Goal: Find specific page/section: Find specific page/section

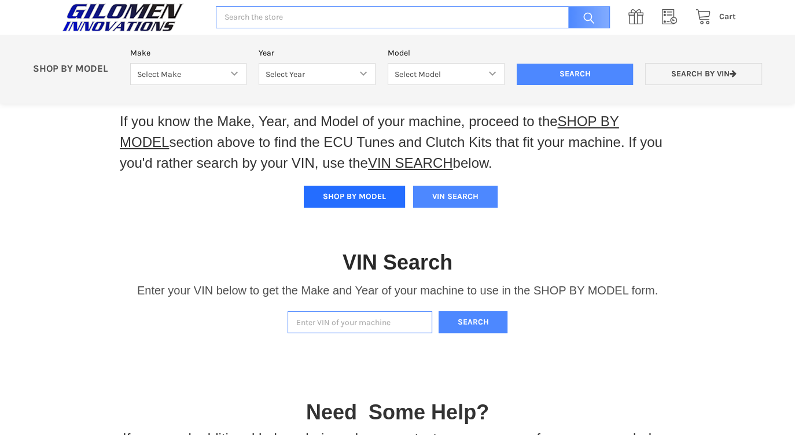
click at [368, 208] on button "SHOP BY MODEL" at bounding box center [354, 197] width 101 height 22
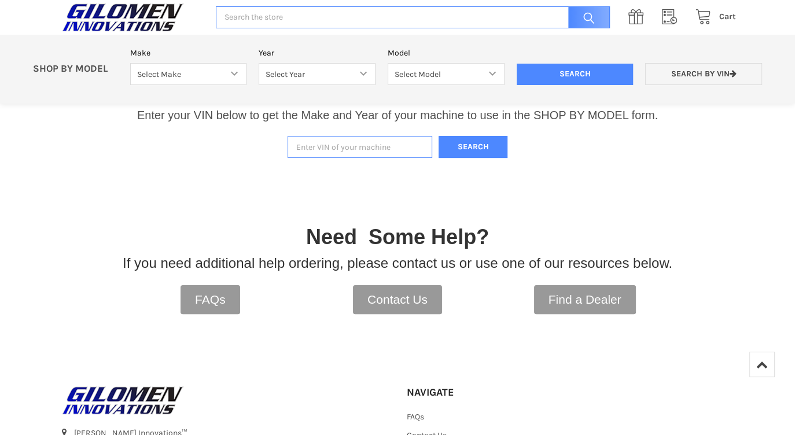
scroll to position [142, 0]
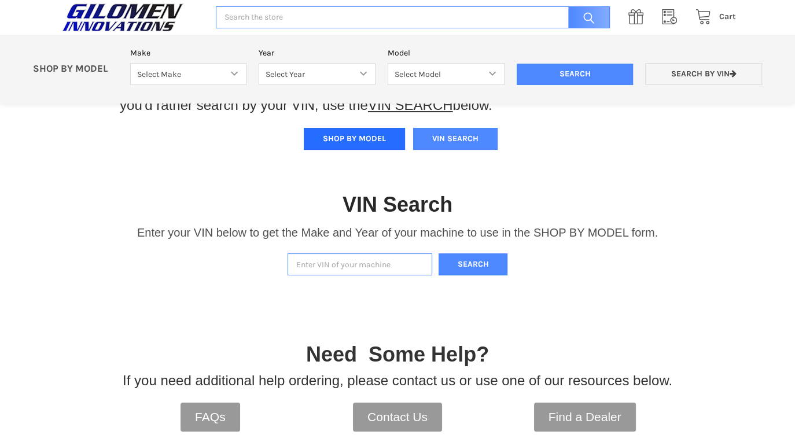
click at [348, 150] on button "SHOP BY MODEL" at bounding box center [354, 139] width 101 height 22
drag, startPoint x: 199, startPoint y: 87, endPoint x: 206, endPoint y: 80, distance: 10.6
click at [199, 87] on form "Make Select Make Bobcat UTV Gravely UTV ACE 900 RANGER 570 Ranger 700 / 800 RAN…" at bounding box center [446, 72] width 644 height 51
click at [220, 67] on select "Select Make Bobcat UTV Gravely UTV ACE 900 RANGER 570 Ranger 700 / 800 RANGER 9…" at bounding box center [188, 74] width 117 height 23
click at [340, 73] on select "Select Year" at bounding box center [317, 74] width 117 height 23
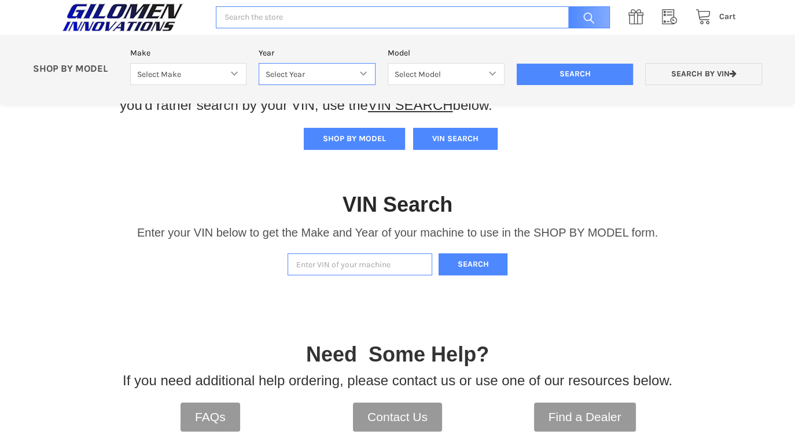
click at [340, 73] on select "Select Year" at bounding box center [317, 74] width 117 height 23
click at [387, 276] on input "Enter VIN of your machine" at bounding box center [359, 264] width 145 height 23
drag, startPoint x: 352, startPoint y: 289, endPoint x: 375, endPoint y: 282, distance: 24.0
click at [352, 276] on input "Enter VIN of your machine" at bounding box center [359, 264] width 145 height 23
type input "3"
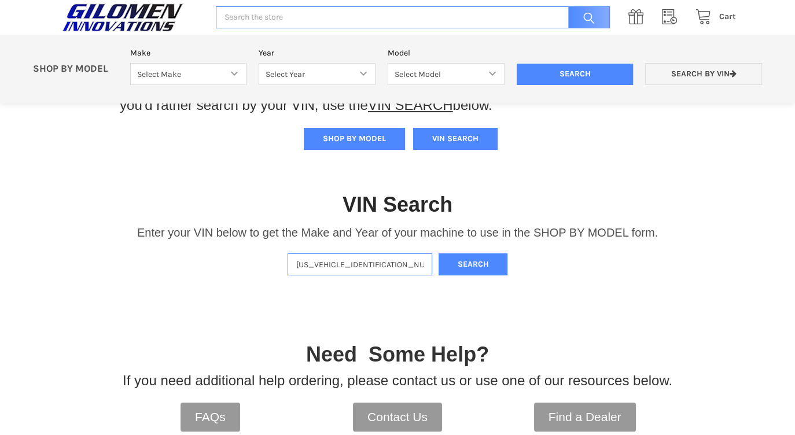
type input "[US_VEHICLE_IDENTIFICATION_NUMBER]"
click at [438, 253] on button "Search" at bounding box center [472, 264] width 69 height 23
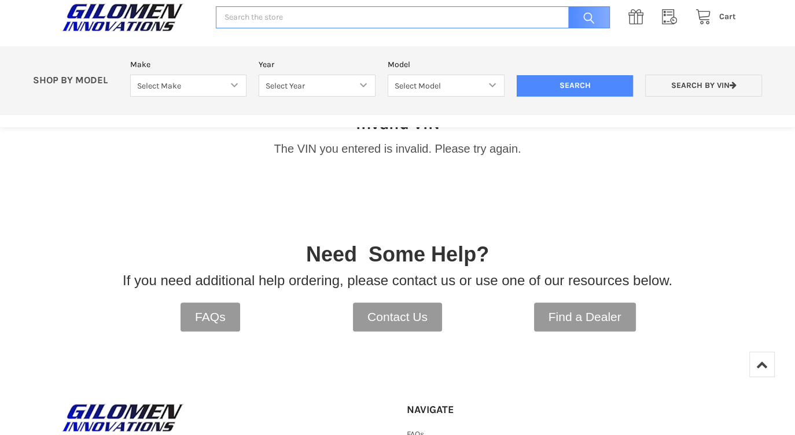
scroll to position [322, 0]
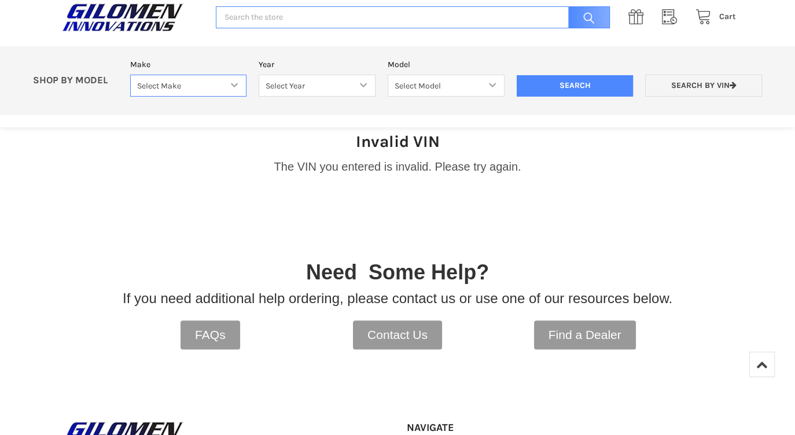
click at [201, 79] on select "Select Make Bobcat UTV Gravely UTV ACE 900 RANGER 570 Ranger 700 / 800 RANGER 9…" at bounding box center [188, 86] width 117 height 23
click at [646, 226] on div at bounding box center [397, 228] width 549 height 58
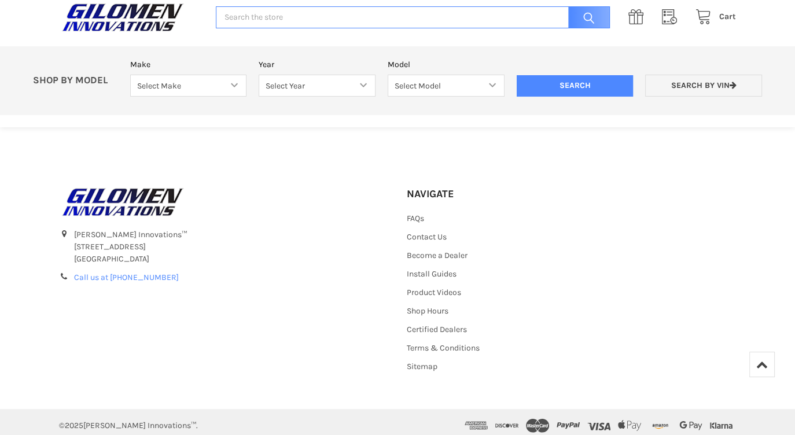
scroll to position [603, 0]
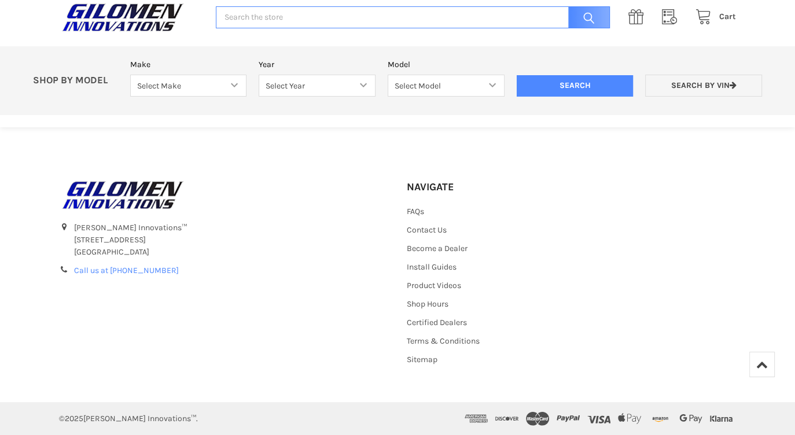
click at [151, 8] on img at bounding box center [122, 17] width 127 height 29
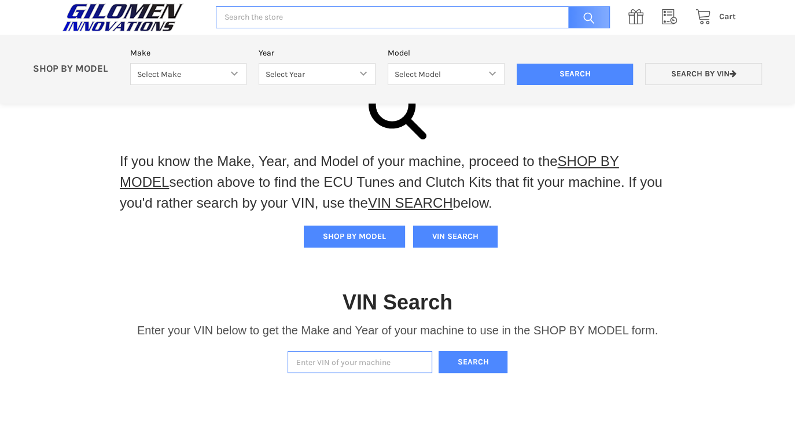
scroll to position [27, 0]
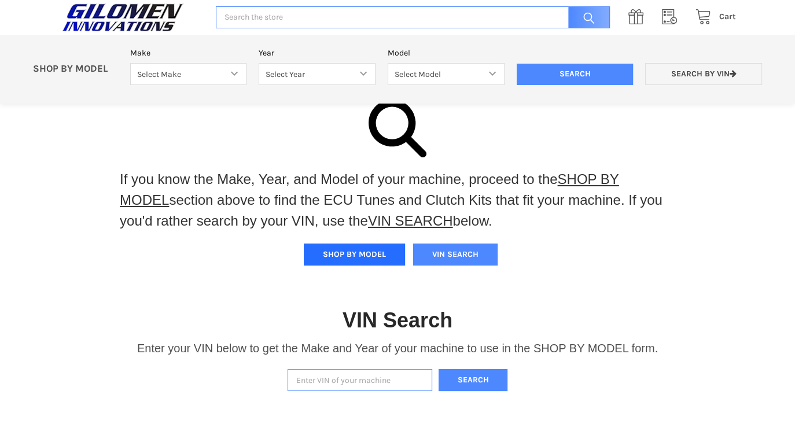
click at [378, 265] on button "SHOP BY MODEL" at bounding box center [354, 255] width 101 height 22
click at [212, 61] on div "Make Select Make Bobcat UTV Gravely UTV ACE 900 RANGER 570 Ranger 700 / 800 RAN…" at bounding box center [188, 66] width 129 height 39
click at [204, 71] on select "Select Make Bobcat UTV Gravely UTV ACE 900 RANGER 570 Ranger 700 / 800 RANGER 9…" at bounding box center [188, 74] width 117 height 23
click at [359, 73] on select "Select Year" at bounding box center [317, 74] width 117 height 23
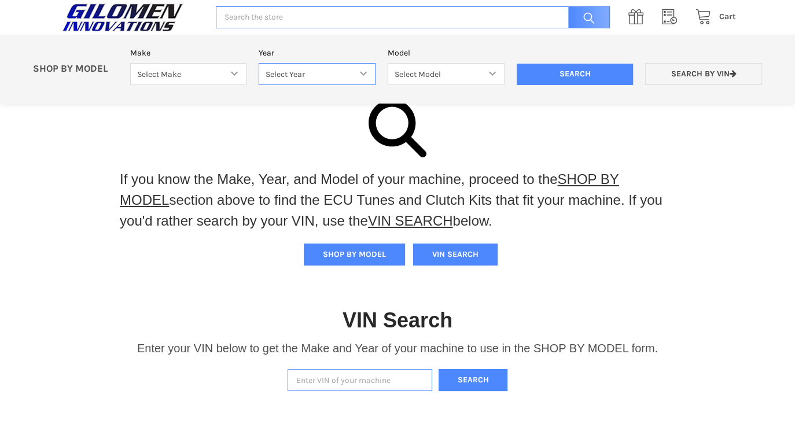
click at [359, 73] on select "Select Year" at bounding box center [317, 74] width 117 height 23
click at [420, 72] on select "Select Model" at bounding box center [446, 74] width 117 height 23
click at [718, 65] on link "Search by VIN" at bounding box center [703, 74] width 117 height 23
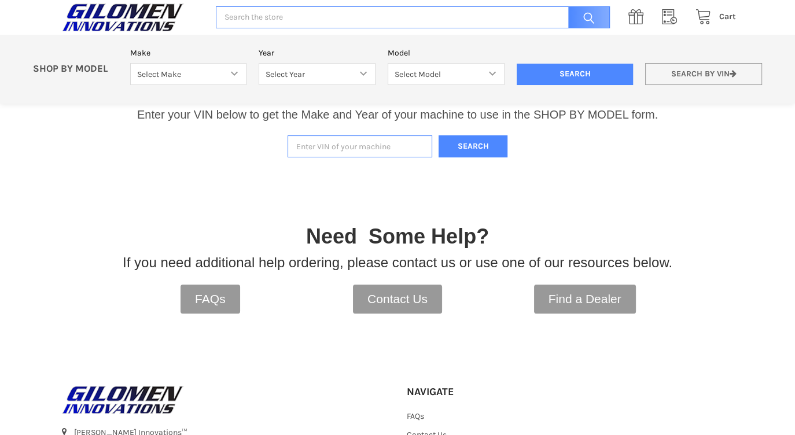
click at [713, 78] on link "Search by VIN" at bounding box center [703, 74] width 117 height 23
paste input "[US_VEHICLE_IDENTIFICATION_NUMBER]"
type input "[US_VEHICLE_IDENTIFICATION_NUMBER]"
click at [438, 135] on button "Search" at bounding box center [472, 146] width 69 height 23
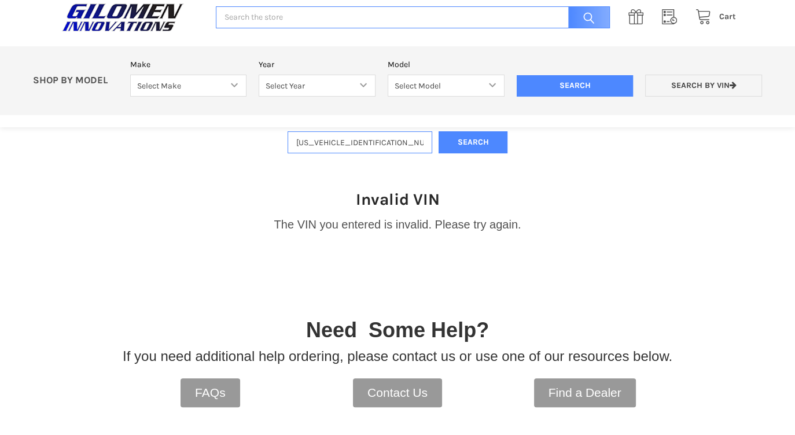
scroll to position [33, 0]
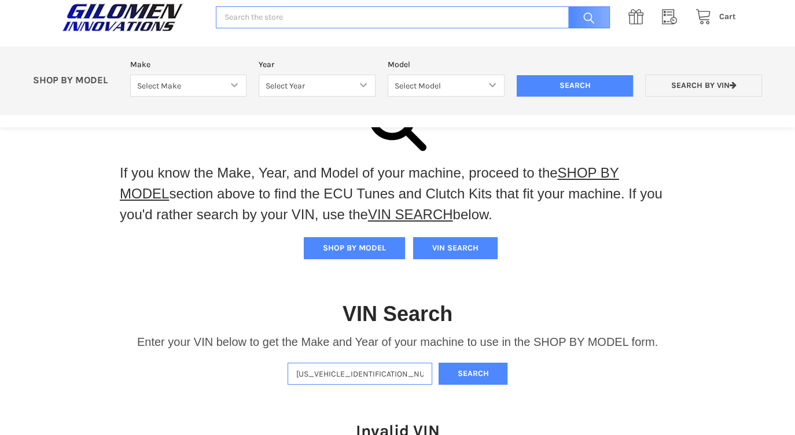
click at [130, 26] on img at bounding box center [122, 17] width 127 height 29
